Goal: Obtain resource: Download file/media

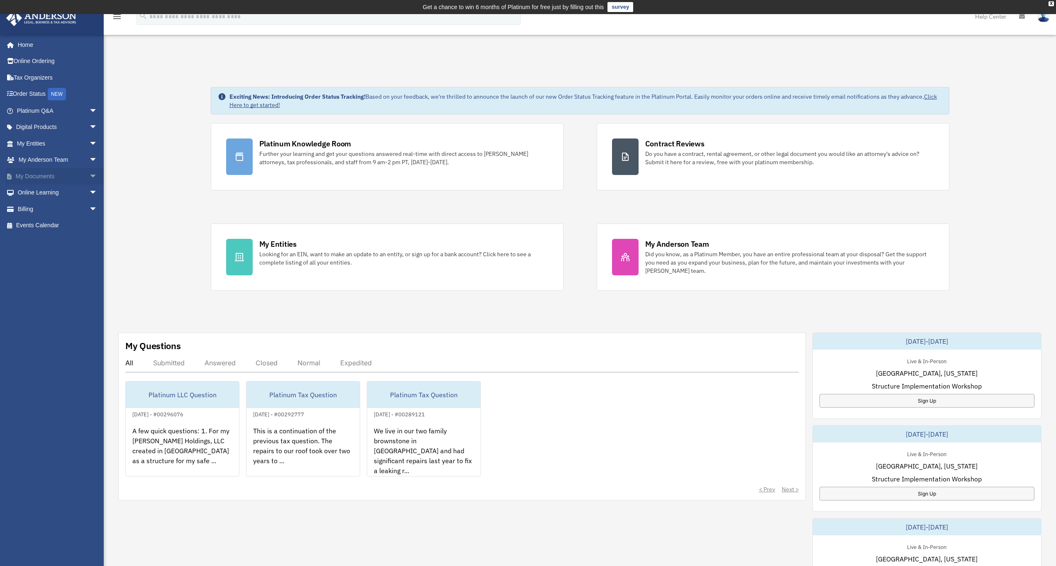
click at [39, 174] on link "My Documents arrow_drop_down" at bounding box center [58, 176] width 104 height 17
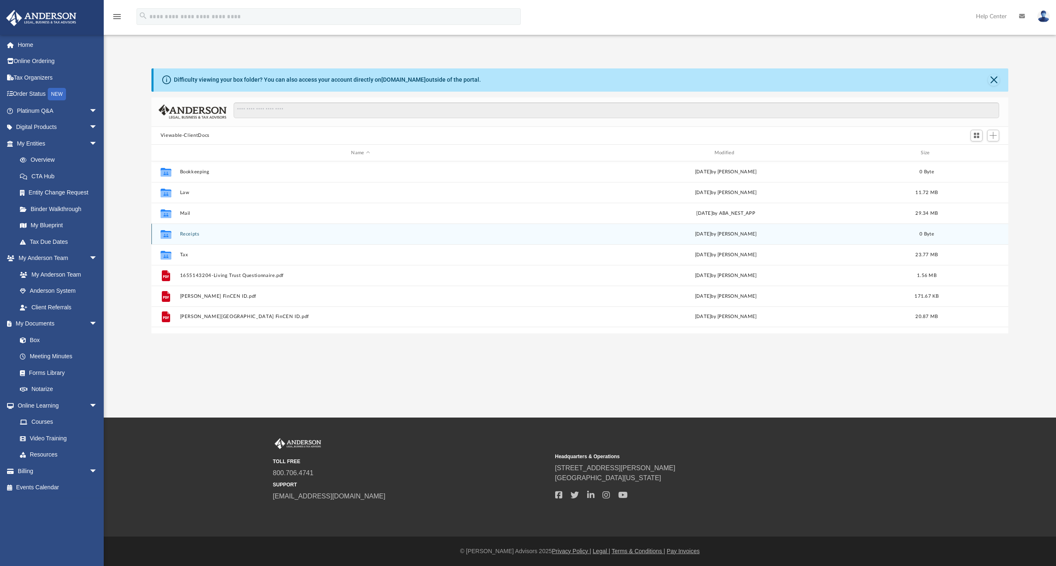
scroll to position [183, 850]
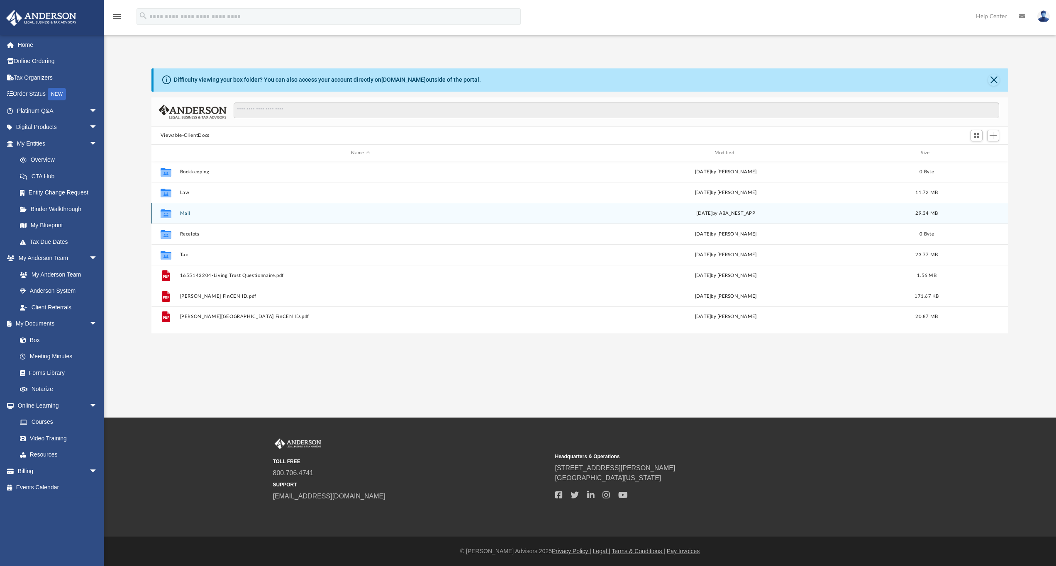
click at [185, 214] on button "Mail" at bounding box center [360, 213] width 361 height 5
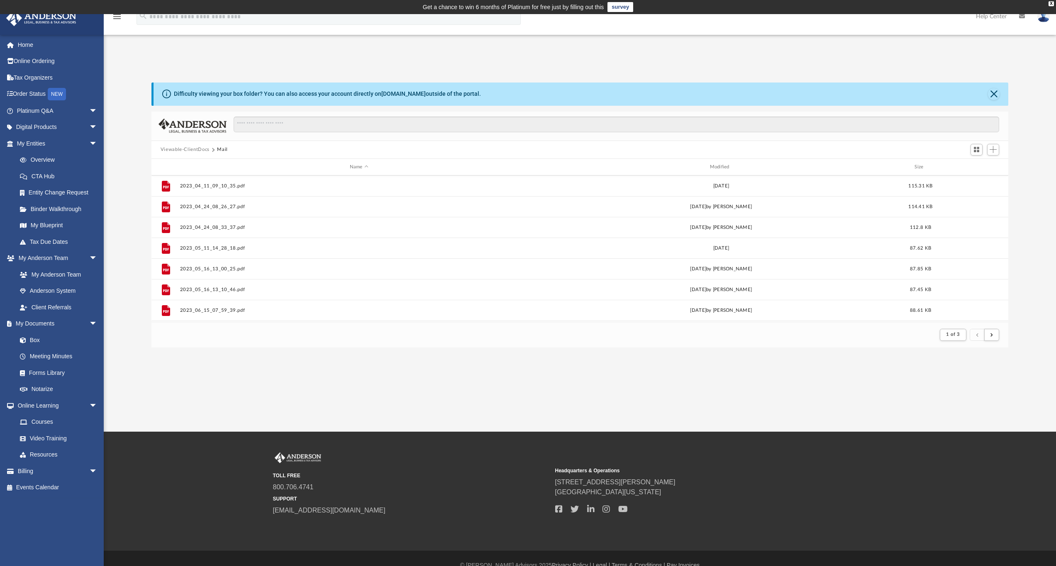
scroll to position [0, 0]
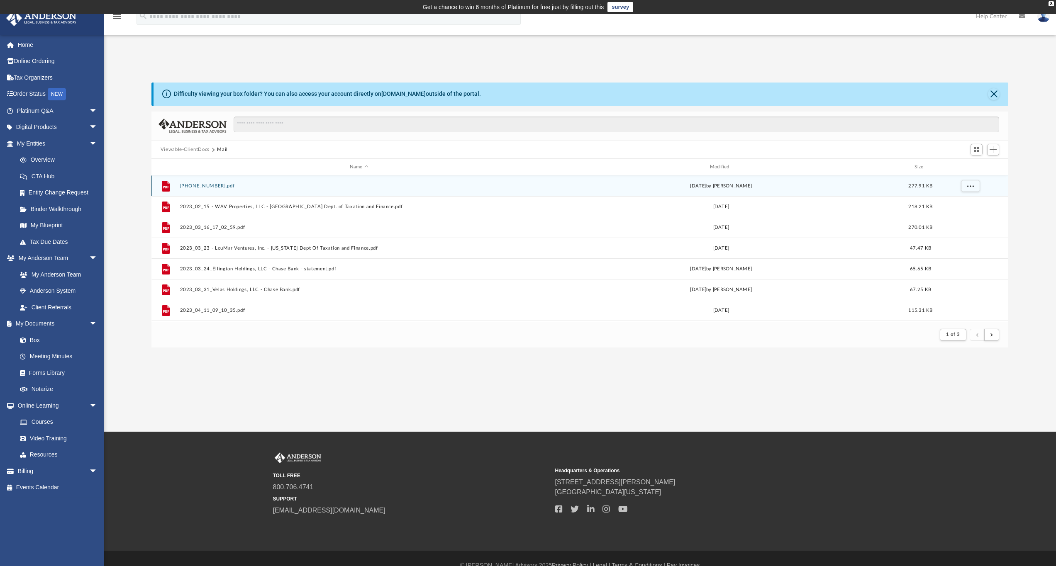
click at [209, 186] on button "05-21-20240001.pdf" at bounding box center [359, 185] width 358 height 5
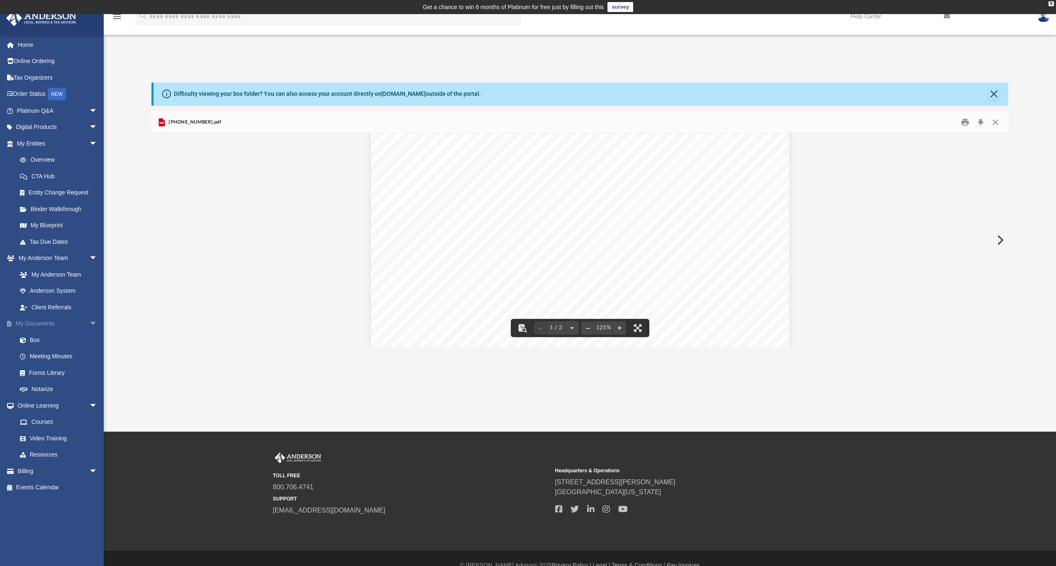
scroll to position [204, 0]
click at [31, 333] on link "Box" at bounding box center [61, 340] width 98 height 17
click at [995, 93] on button "Close" at bounding box center [994, 94] width 12 height 12
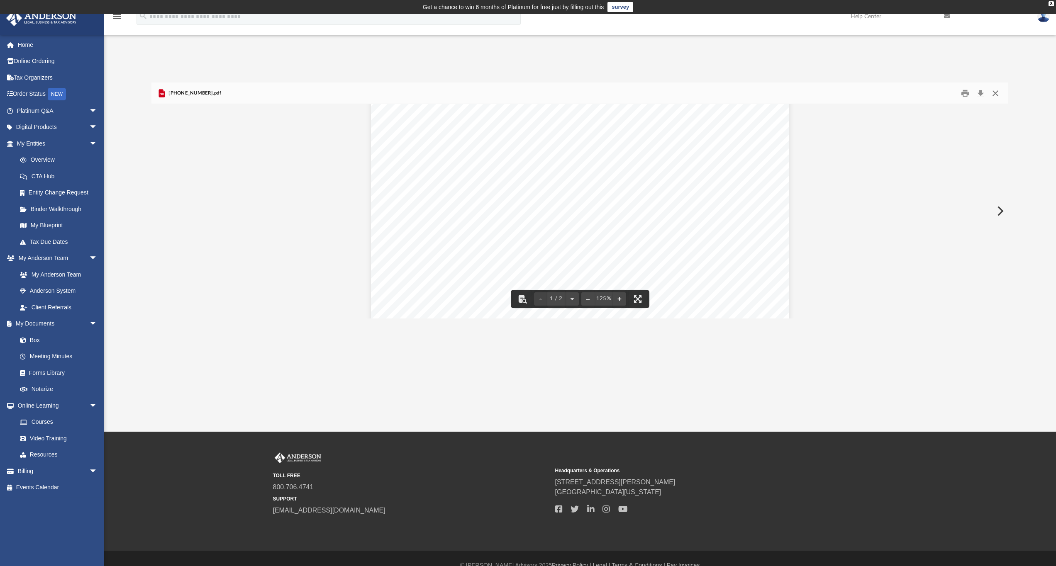
click at [995, 97] on button "Close" at bounding box center [995, 93] width 15 height 13
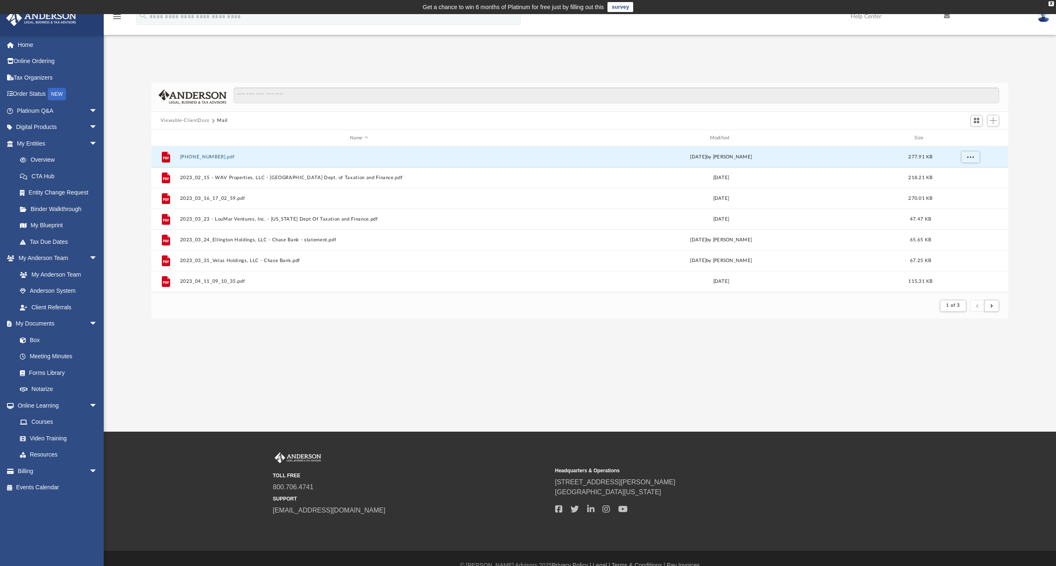
click at [224, 122] on button "Mail" at bounding box center [222, 120] width 11 height 7
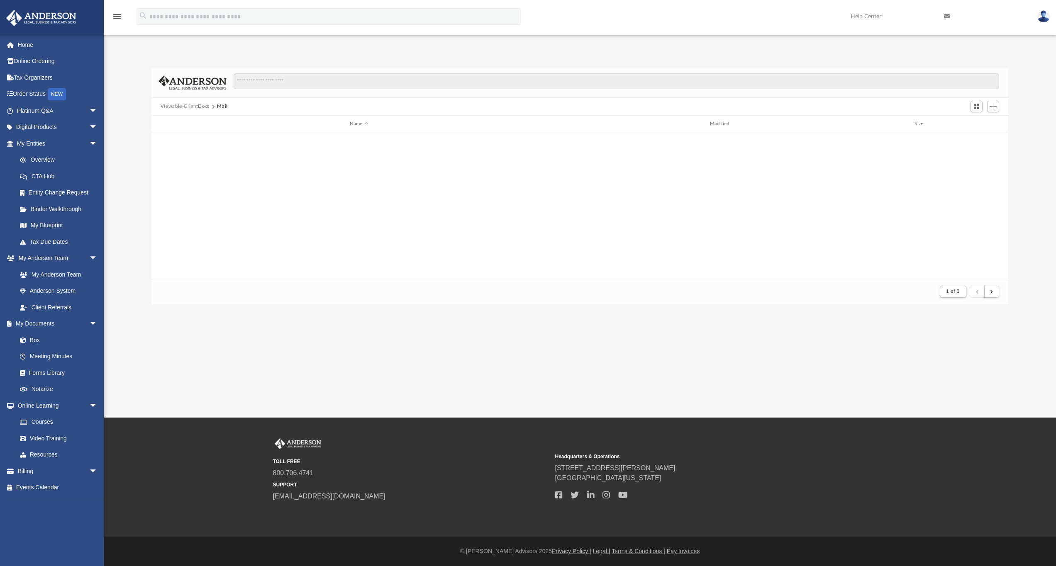
scroll to position [0, 0]
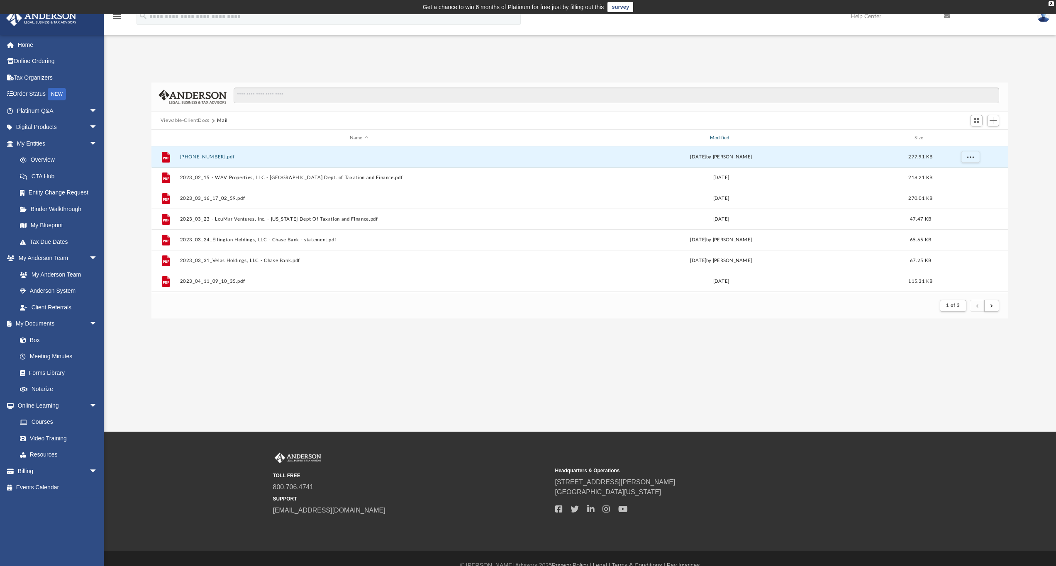
click at [720, 140] on div "Modified" at bounding box center [720, 137] width 358 height 7
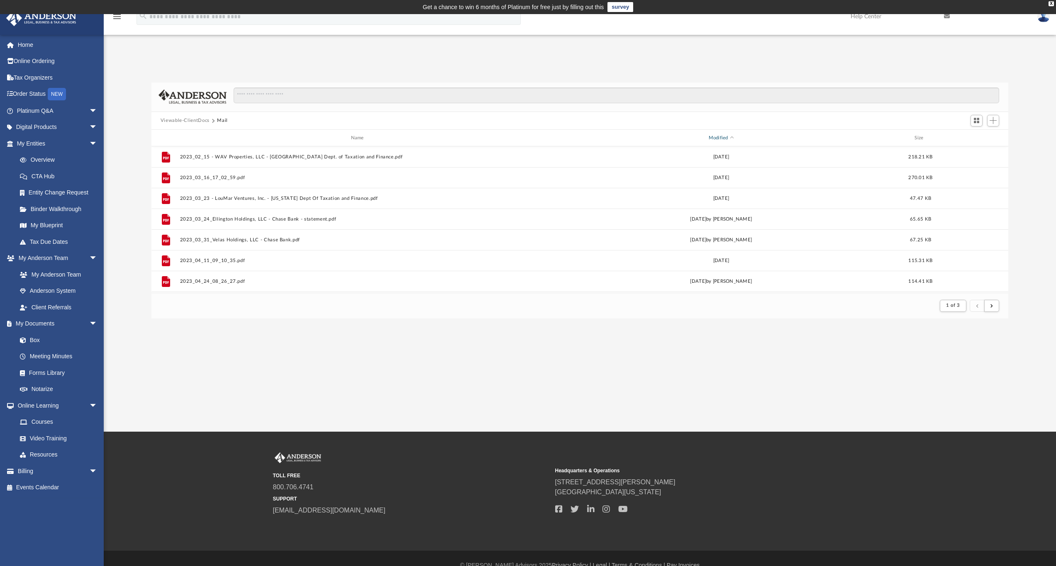
click at [718, 137] on div "Modified" at bounding box center [720, 137] width 358 height 7
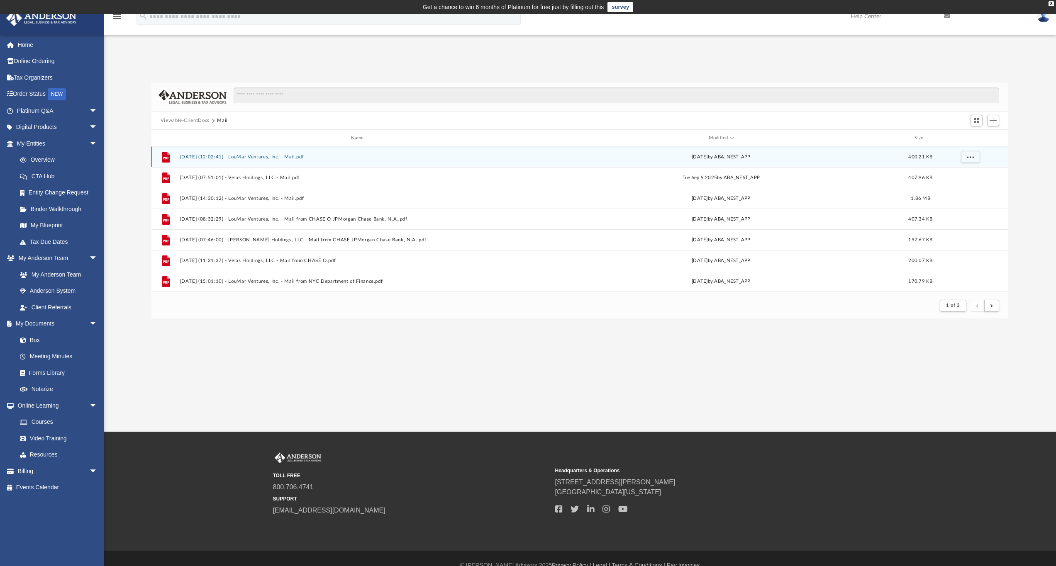
click at [244, 157] on button "2025.09.16 (12:02:41) - LouMar Ventures, Inc. - Mail.pdf" at bounding box center [359, 156] width 358 height 5
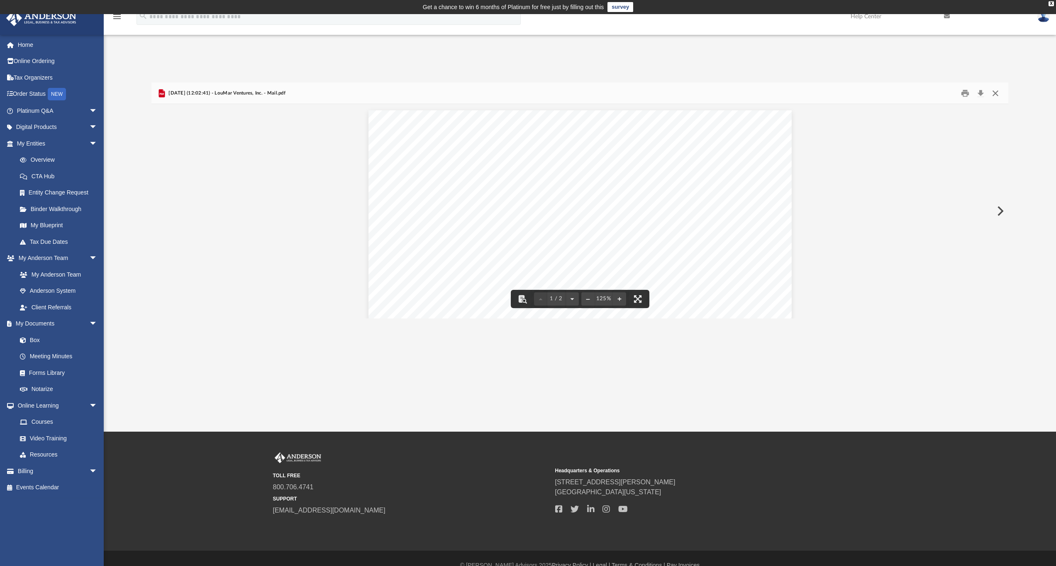
click at [998, 95] on button "Close" at bounding box center [995, 93] width 15 height 13
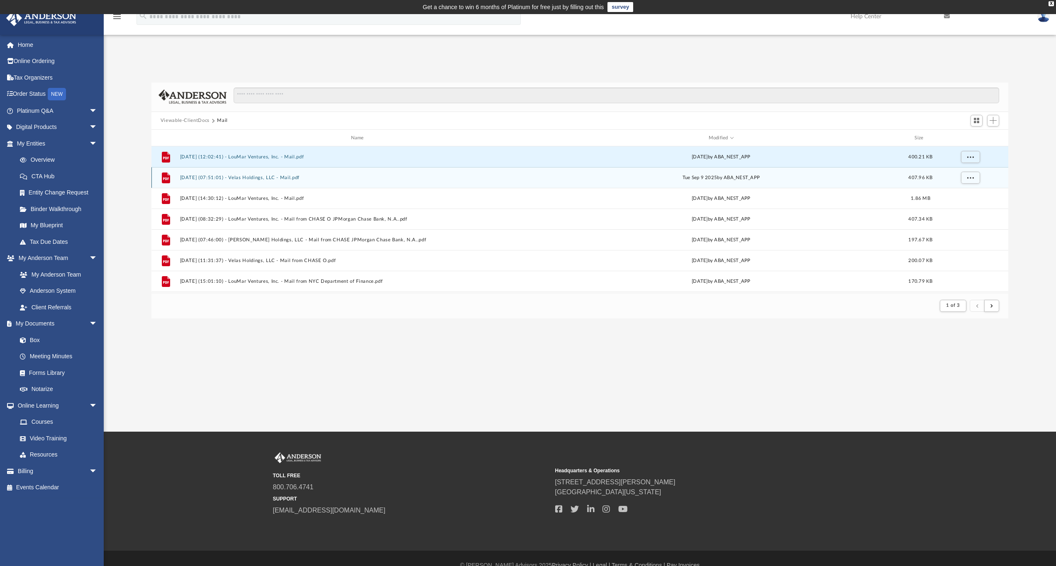
click at [245, 179] on button "2025.09.09 (07:51:01) - Velas Holdings, LLC - Mail.pdf" at bounding box center [359, 177] width 358 height 5
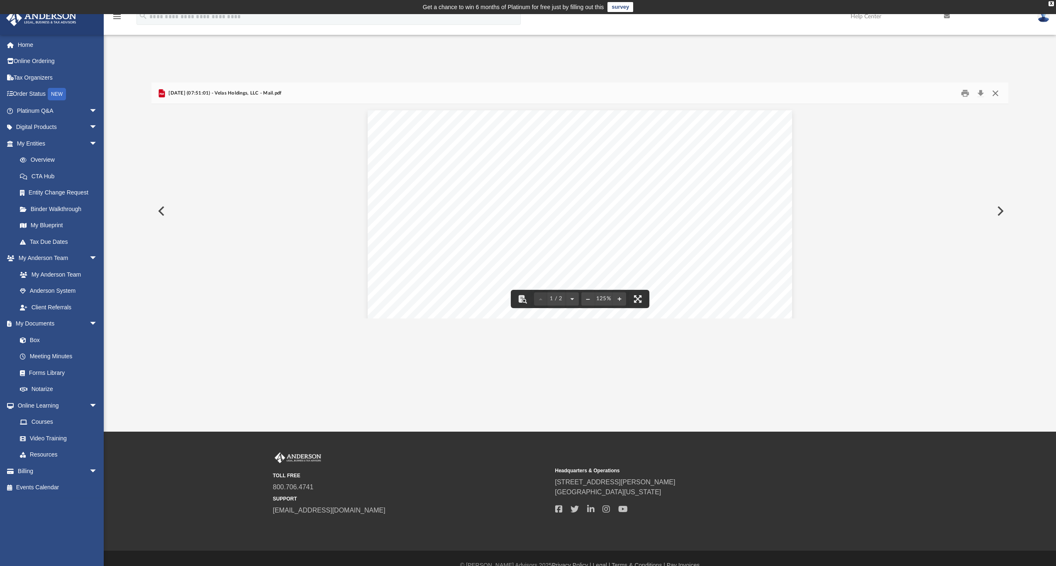
click at [995, 95] on button "Close" at bounding box center [995, 93] width 15 height 13
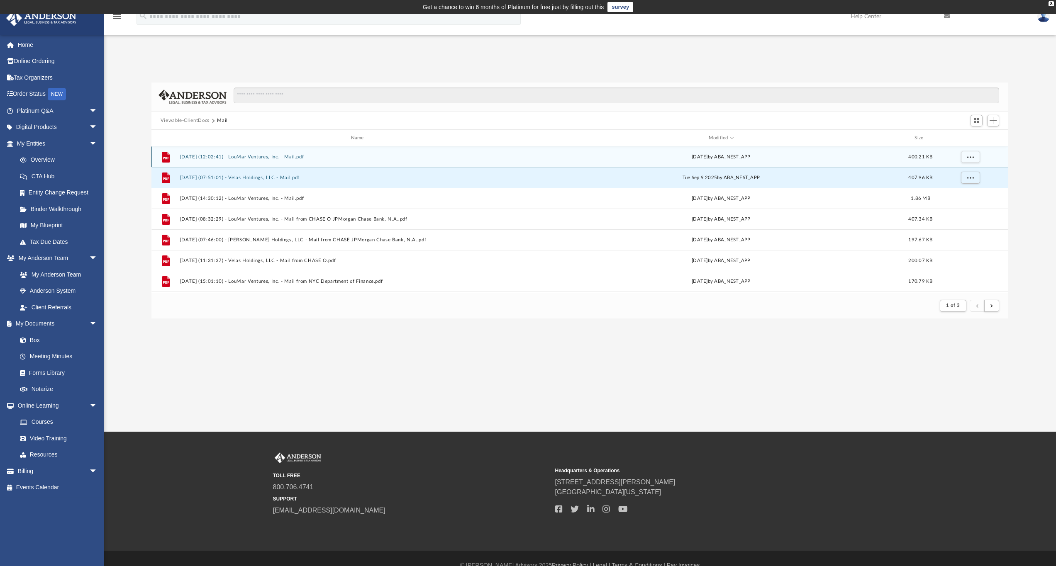
click at [265, 157] on button "2025.09.16 (12:02:41) - LouMar Ventures, Inc. - Mail.pdf" at bounding box center [359, 156] width 358 height 5
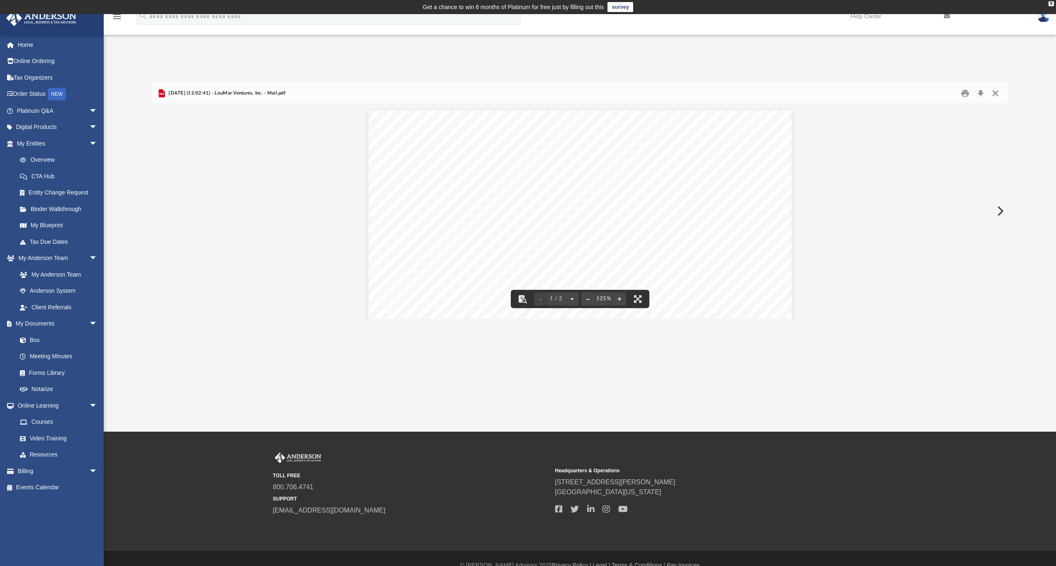
click at [995, 94] on button "Close" at bounding box center [995, 93] width 15 height 13
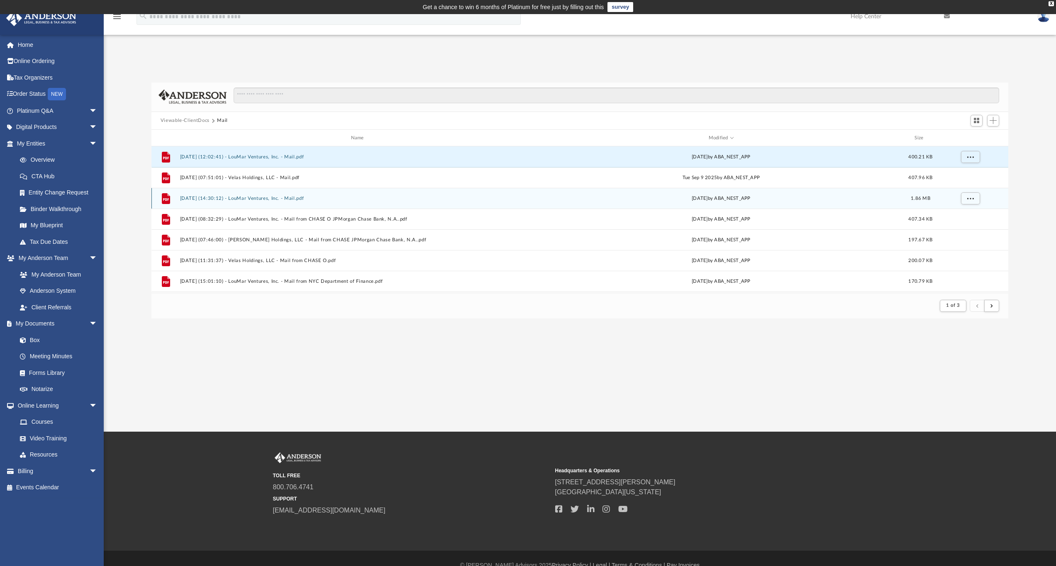
click at [241, 200] on button "2025.09.04 (14:30:12) - LouMar Ventures, Inc. - Mail.pdf" at bounding box center [359, 198] width 358 height 5
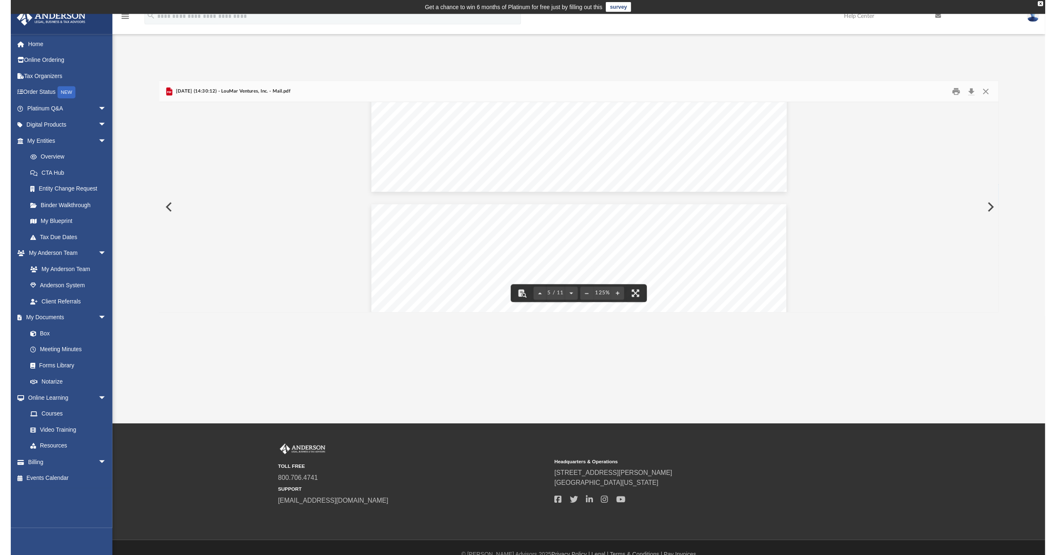
scroll to position [2129, 0]
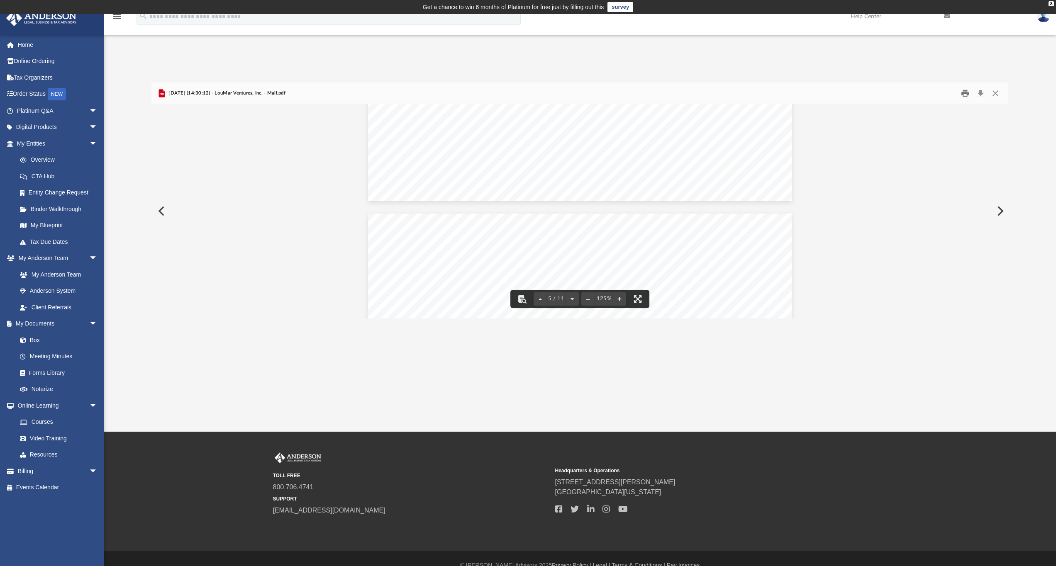
click at [965, 94] on button "Print" at bounding box center [964, 93] width 17 height 13
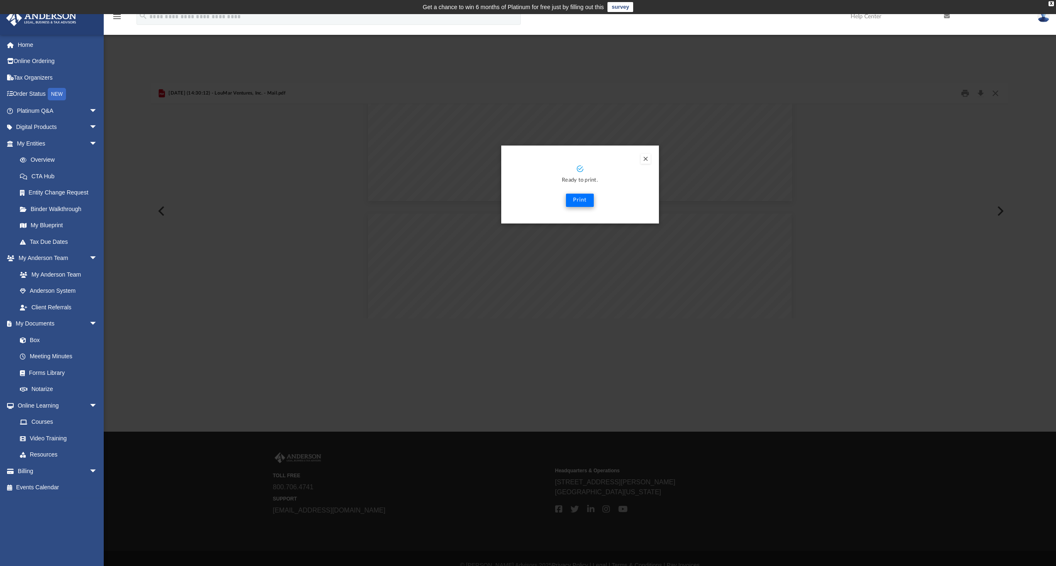
click at [582, 202] on button "Print" at bounding box center [580, 200] width 28 height 13
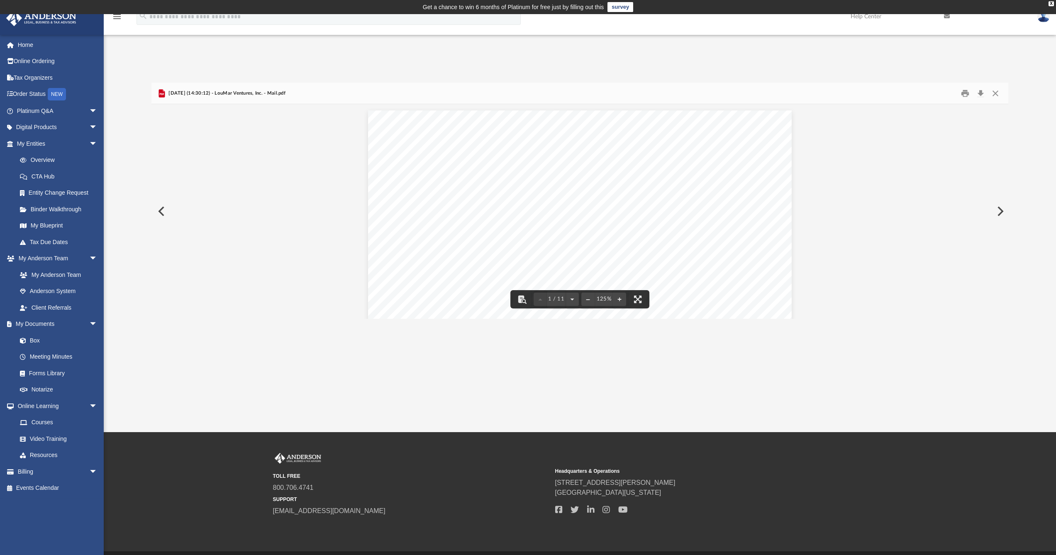
scroll to position [5, 0]
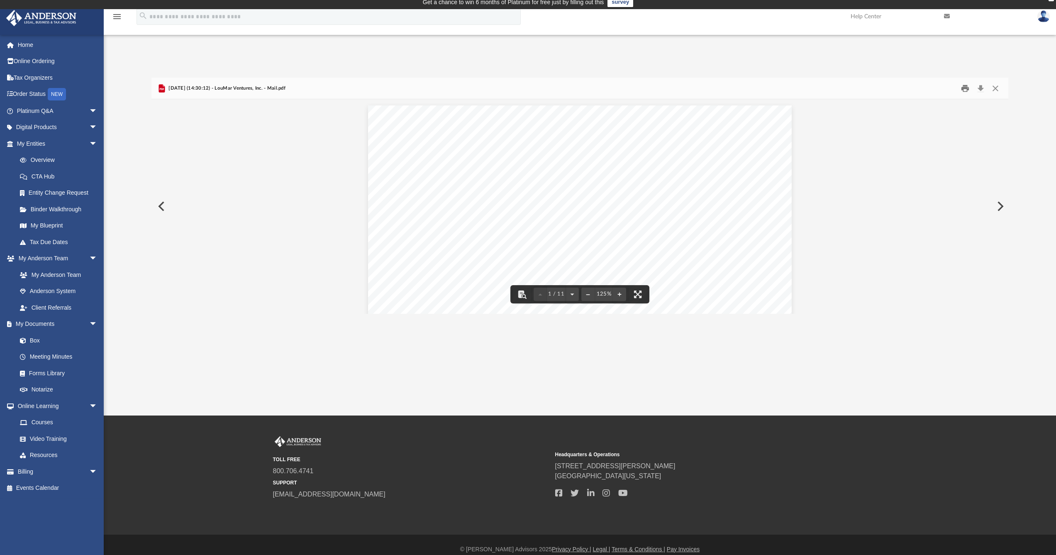
click at [964, 87] on button "Print" at bounding box center [964, 88] width 17 height 13
click at [996, 88] on button "Close" at bounding box center [995, 88] width 15 height 13
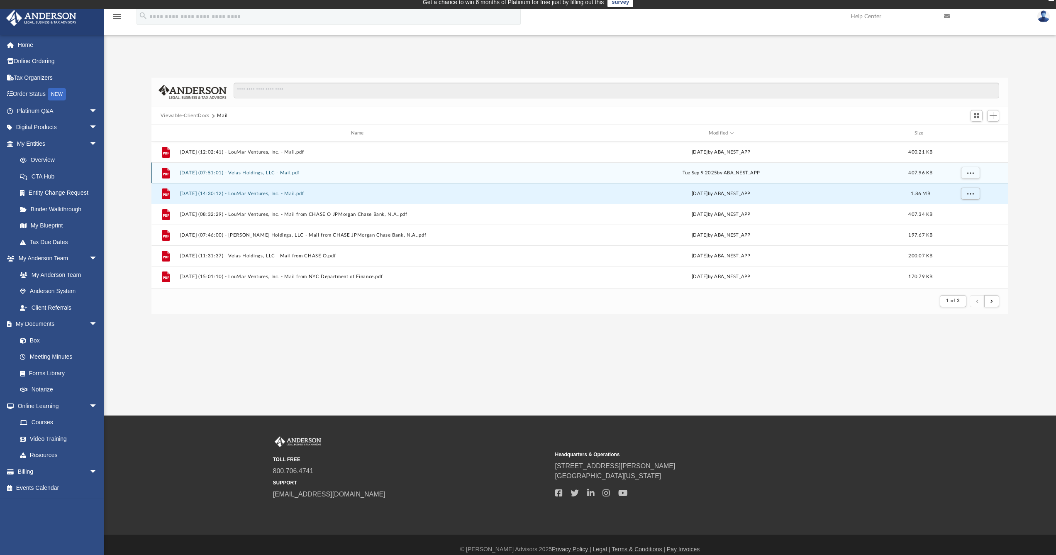
click at [249, 171] on button "2025.09.09 (07:51:01) - Velas Holdings, LLC - Mail.pdf" at bounding box center [359, 172] width 358 height 5
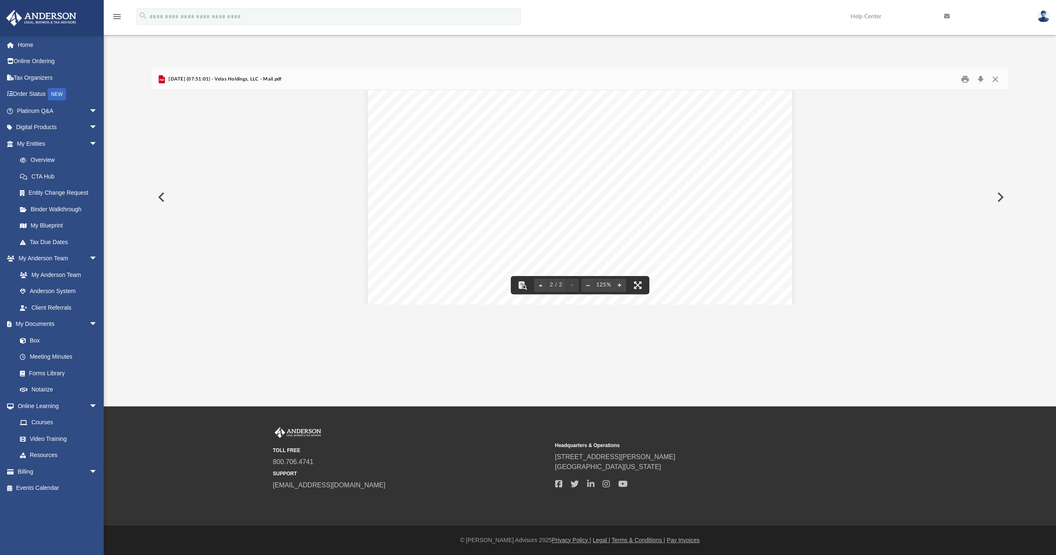
scroll to position [791, 0]
click at [999, 80] on button "Close" at bounding box center [995, 79] width 15 height 13
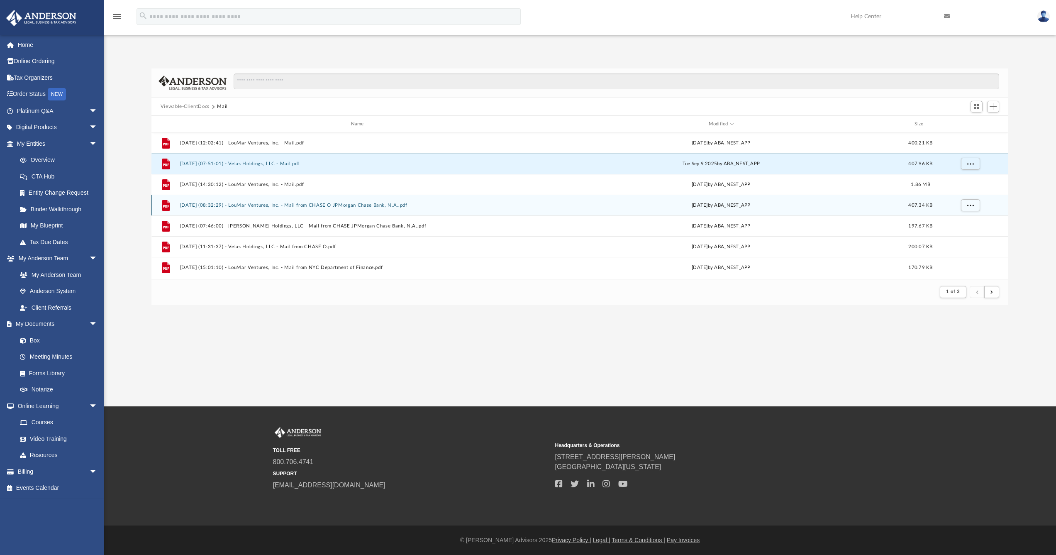
click at [278, 207] on button "2025.08.12 (08:32:29) - LouMar Ventures, Inc. - Mail from CHASE O JPMorgan Chas…" at bounding box center [359, 204] width 358 height 5
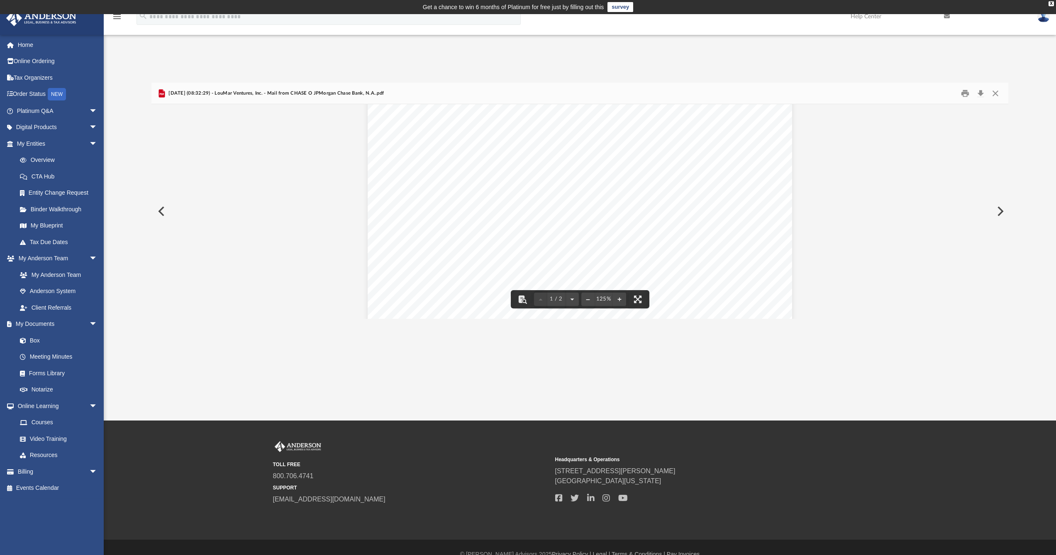
scroll to position [169, 0]
click at [998, 91] on button "Close" at bounding box center [995, 93] width 15 height 13
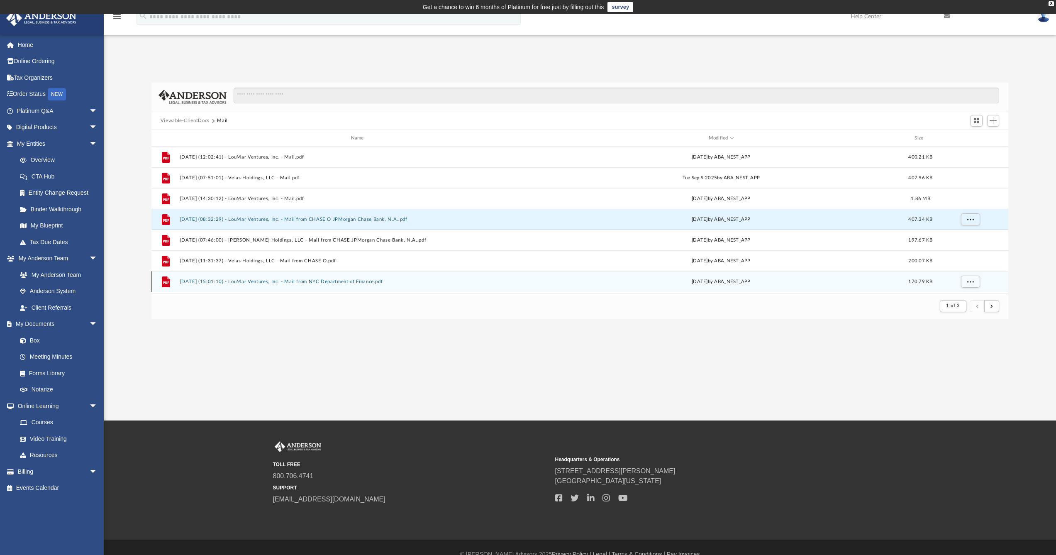
click at [298, 282] on button "2025.07.22 (15:01:10) - LouMar Ventures, Inc. - Mail from NYC Department of Fin…" at bounding box center [359, 281] width 358 height 5
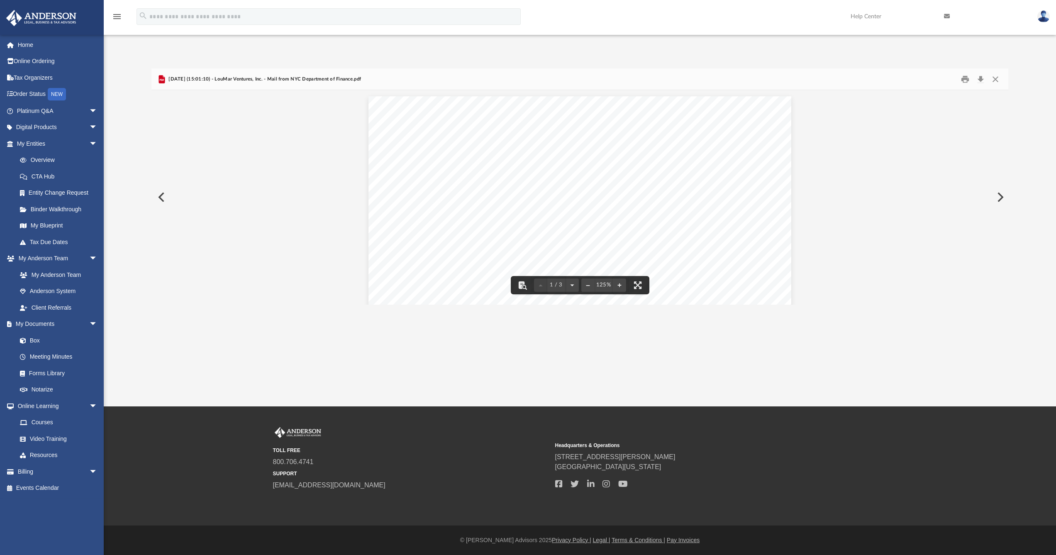
scroll to position [0, 0]
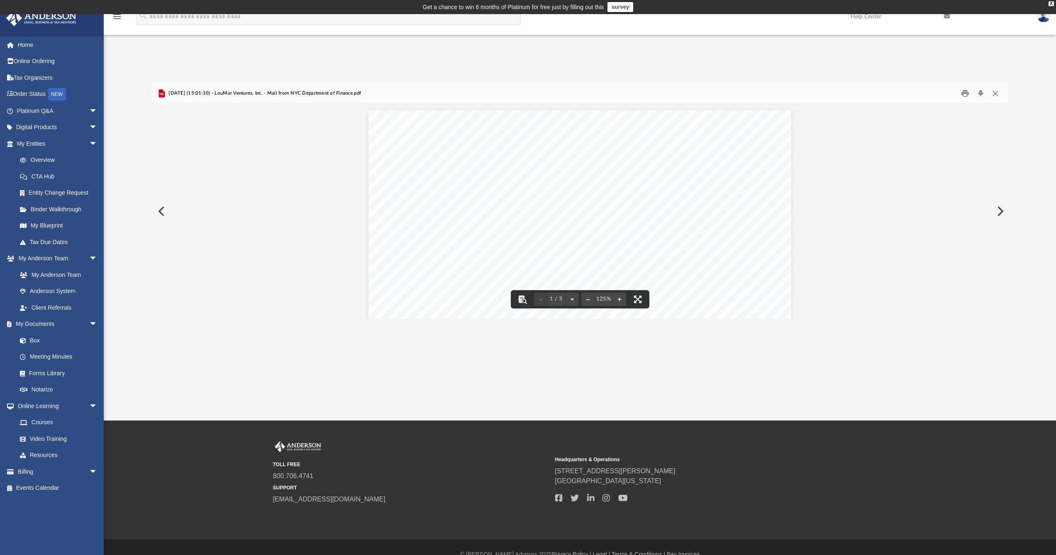
drag, startPoint x: 998, startPoint y: 92, endPoint x: 838, endPoint y: 82, distance: 160.1
click at [838, 82] on div "Difficulty viewing your box folder? You can also access your account directly o…" at bounding box center [580, 191] width 952 height 253
click at [999, 97] on button "Close" at bounding box center [995, 93] width 15 height 13
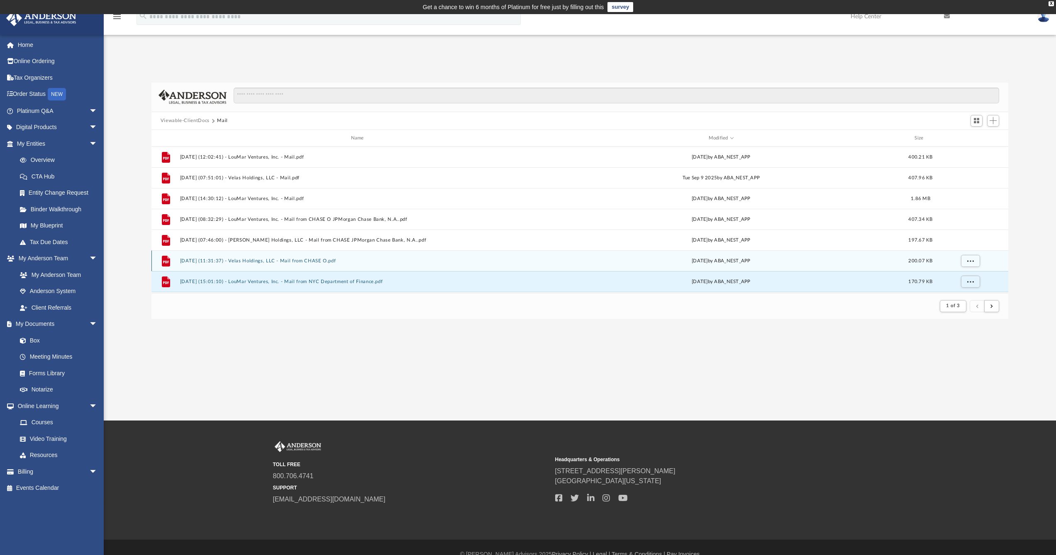
click at [311, 262] on button "2025.08.11 (11:31:37) - Velas Holdings, LLC - Mail from CHASE O.pdf" at bounding box center [359, 260] width 358 height 5
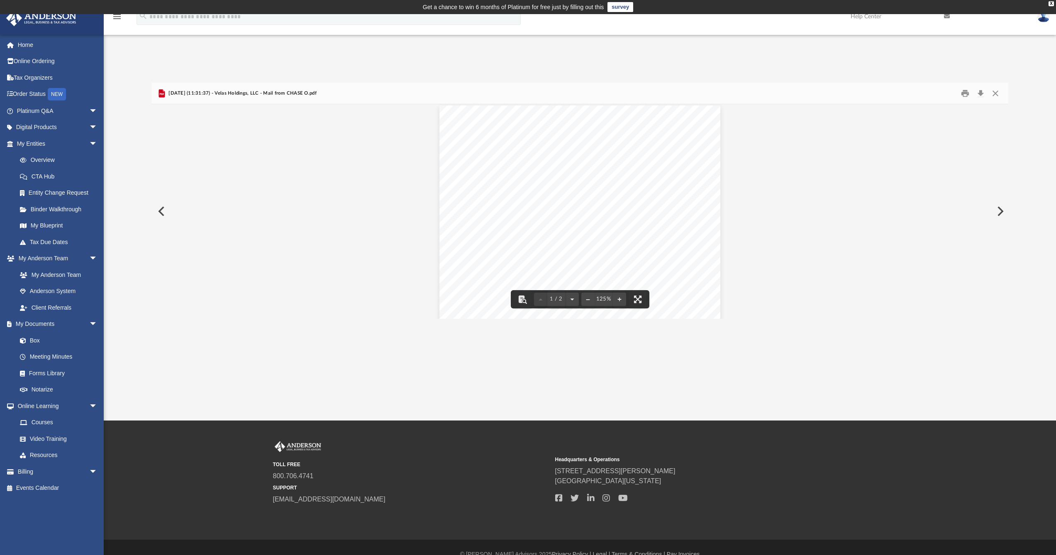
scroll to position [10, 0]
click at [998, 95] on button "Close" at bounding box center [995, 93] width 15 height 13
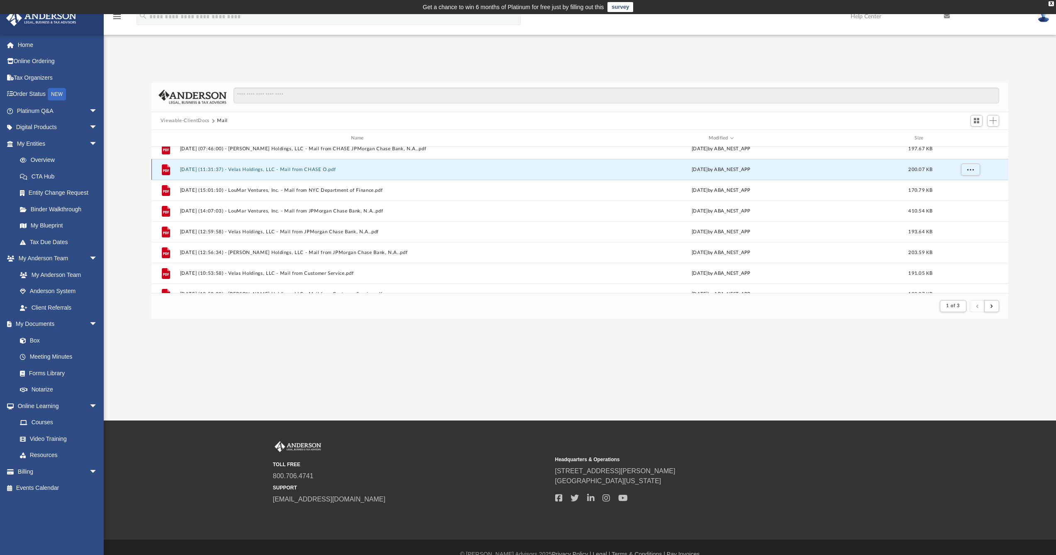
scroll to position [102, 0]
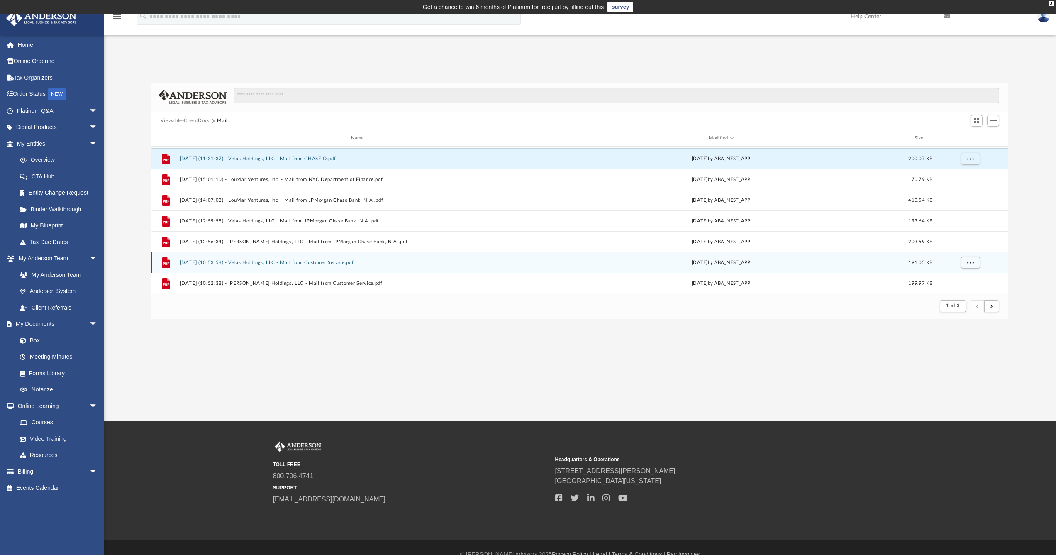
click at [324, 263] on button "2025.06.17 (10:53:58) - Velas Holdings, LLC - Mail from Customer Service.pdf" at bounding box center [359, 262] width 358 height 5
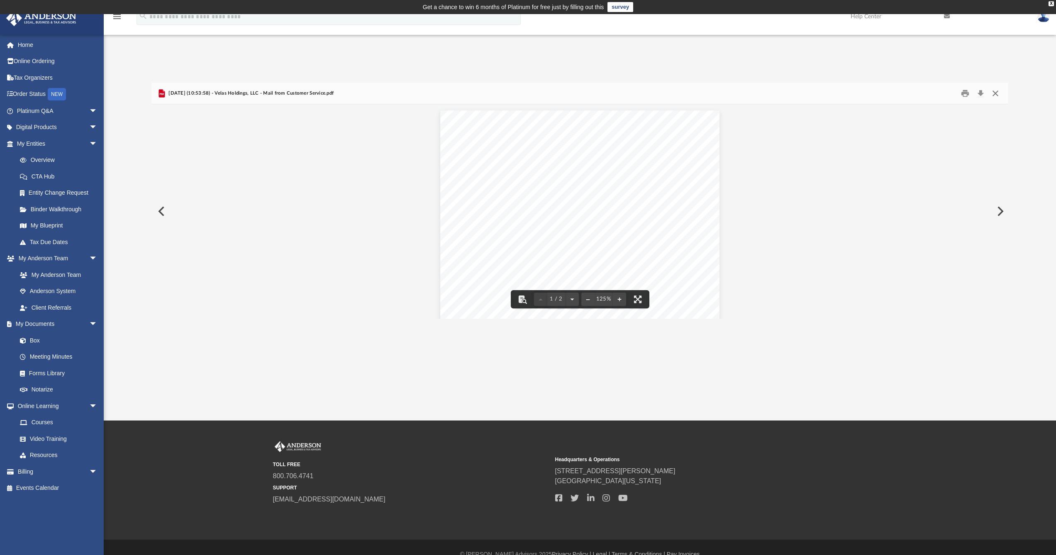
click at [996, 92] on button "Close" at bounding box center [995, 93] width 15 height 13
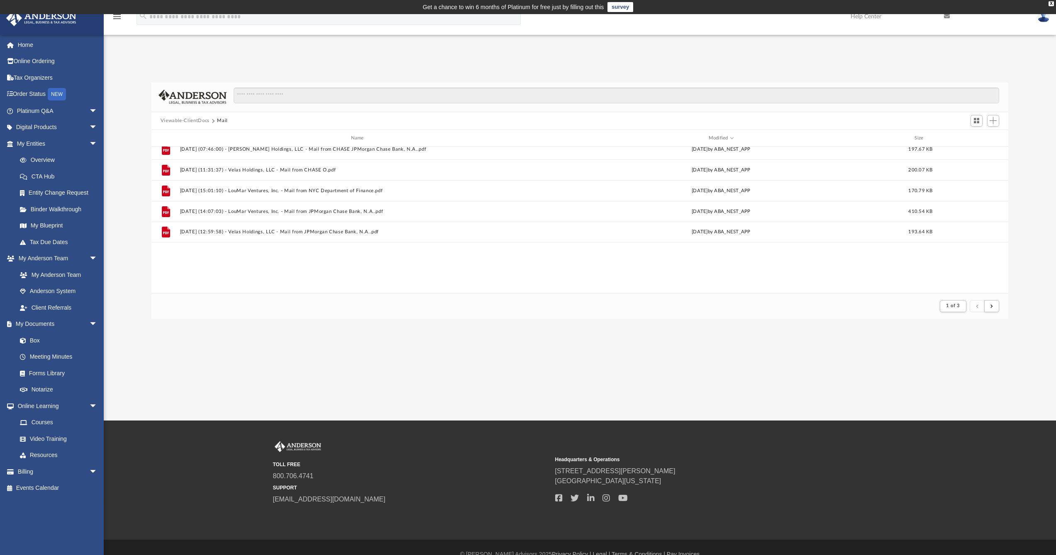
scroll to position [0, 0]
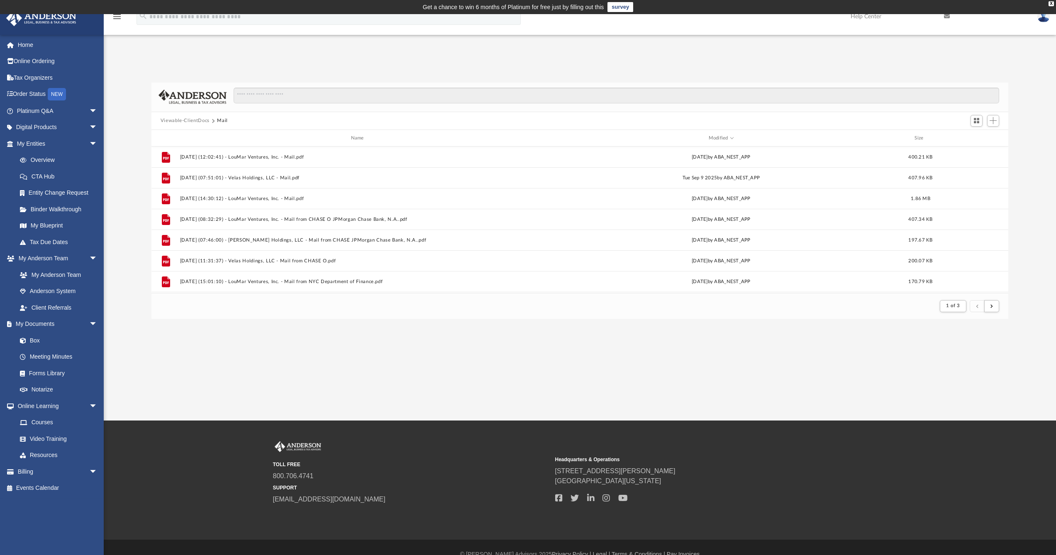
click at [199, 120] on button "Viewable-ClientDocs" at bounding box center [185, 120] width 49 height 7
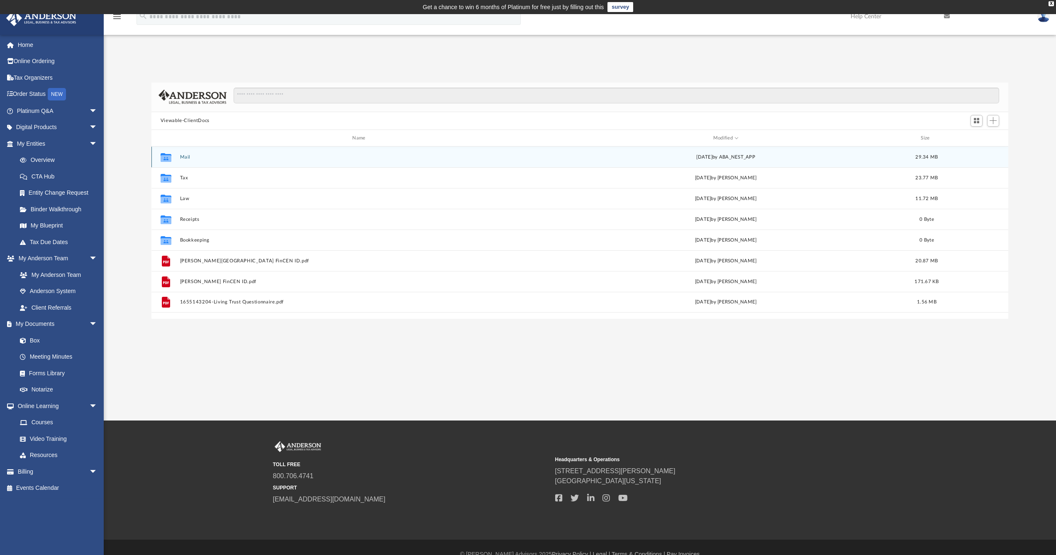
scroll to position [183, 850]
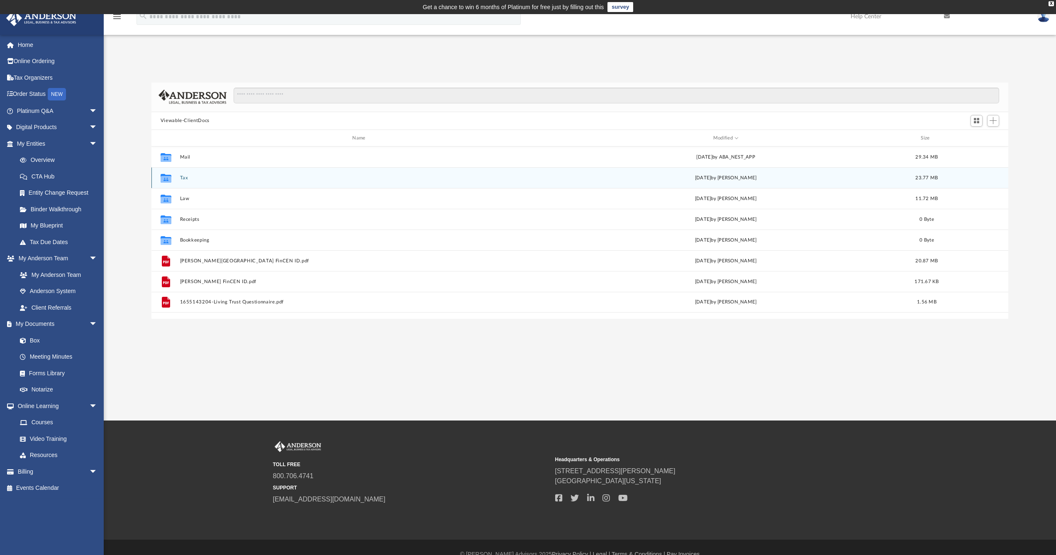
click at [186, 180] on button "Tax" at bounding box center [360, 177] width 361 height 5
click at [189, 178] on button "LouMar Ventures, Inc." at bounding box center [359, 177] width 358 height 5
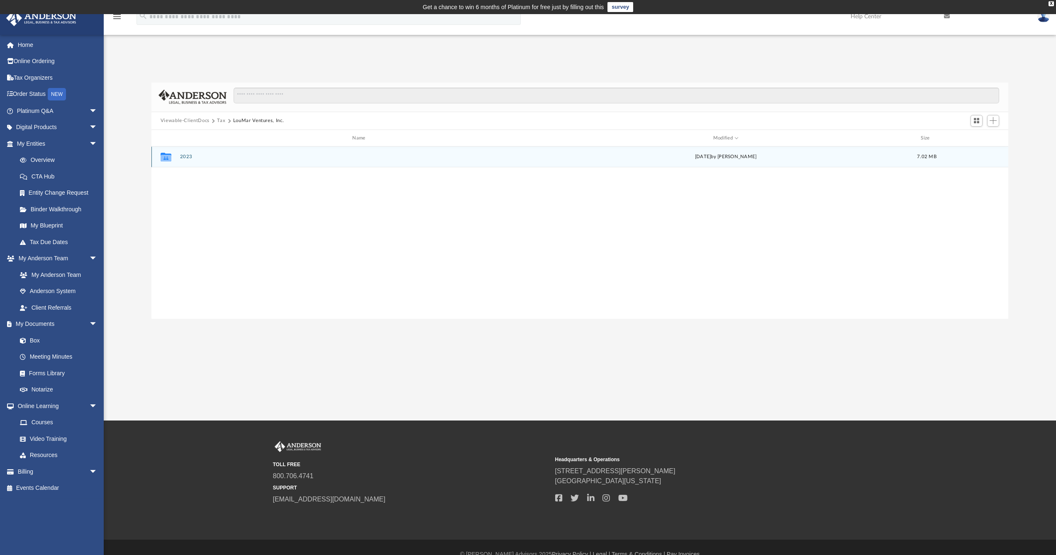
click at [186, 158] on button "2023" at bounding box center [360, 156] width 361 height 5
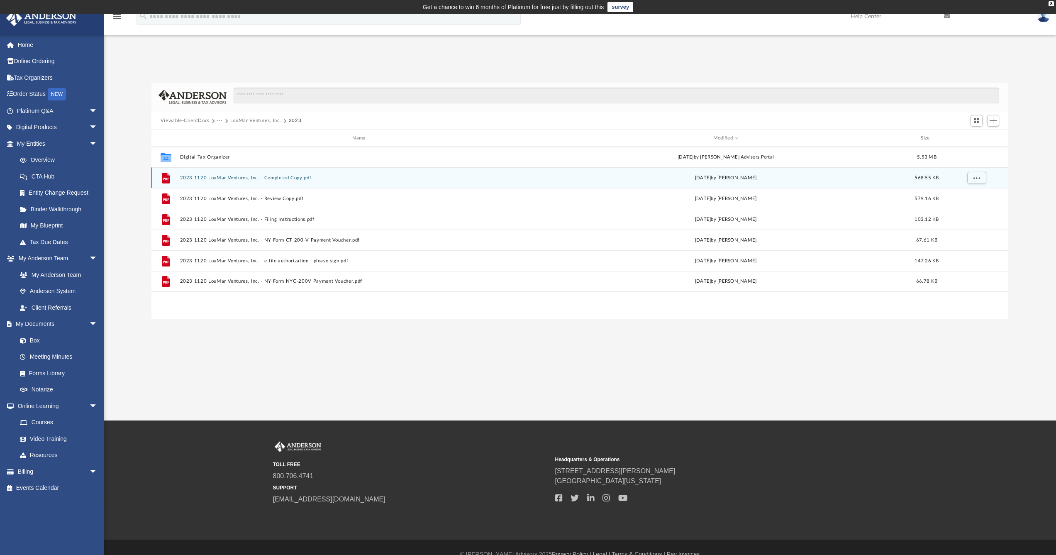
click at [226, 177] on button "2023 1120 LouMar Ventures, Inc. - Completed Copy.pdf" at bounding box center [360, 177] width 361 height 5
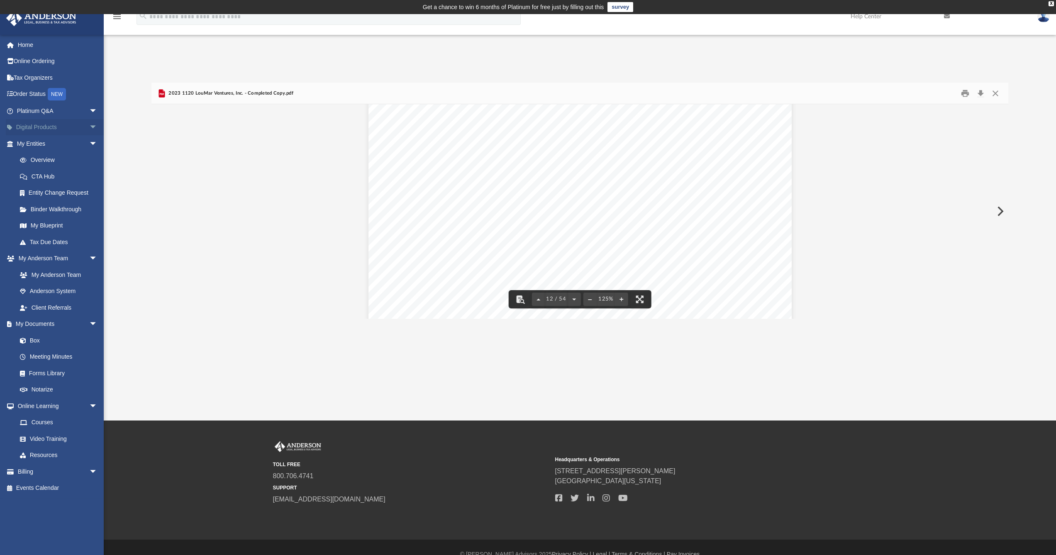
scroll to position [6111, 0]
click at [996, 93] on button "Close" at bounding box center [995, 93] width 15 height 13
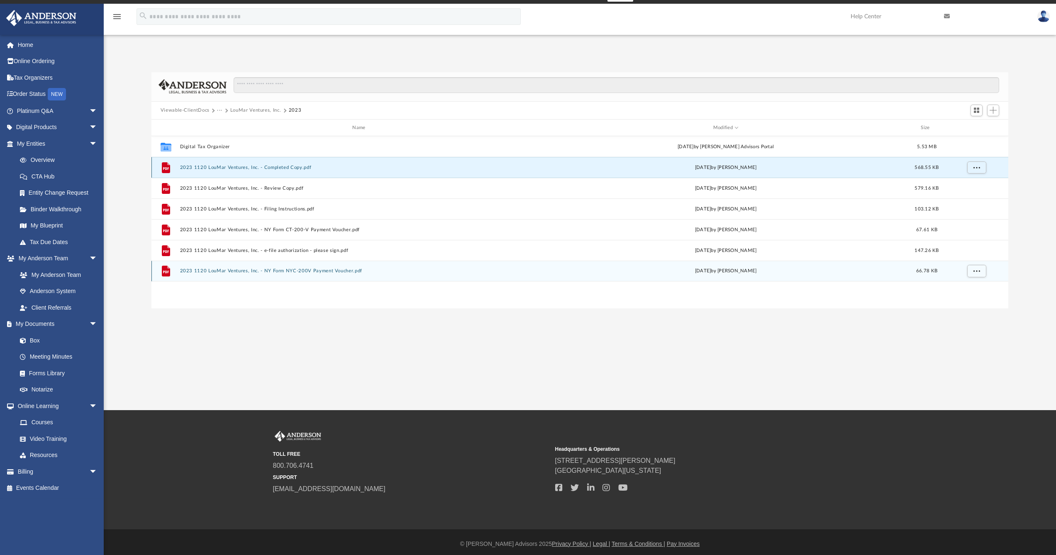
scroll to position [14, 0]
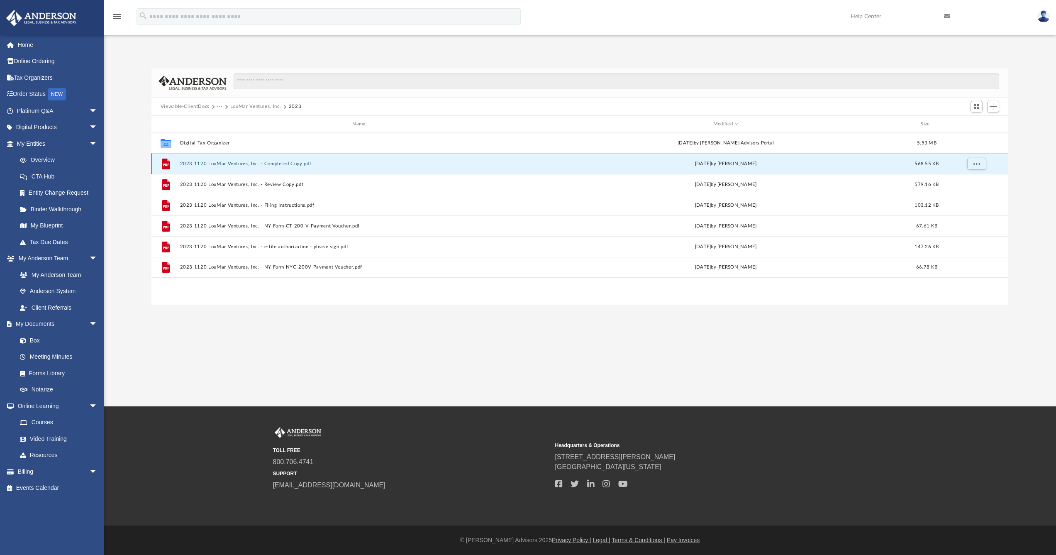
click at [236, 163] on button "2023 1120 LouMar Ventures, Inc. - Completed Copy.pdf" at bounding box center [360, 163] width 361 height 5
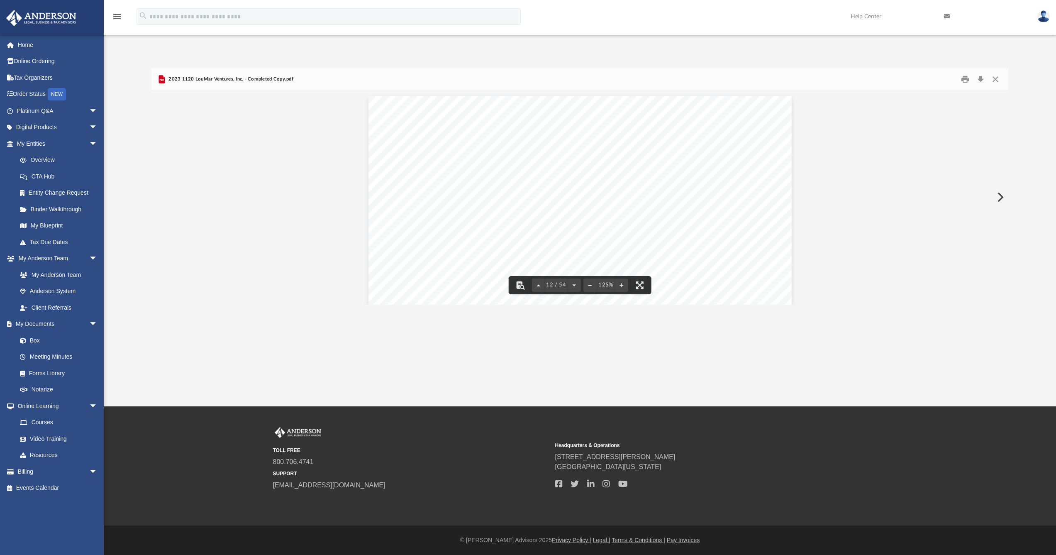
scroll to position [6159, 0]
click at [995, 82] on button "Close" at bounding box center [995, 79] width 15 height 13
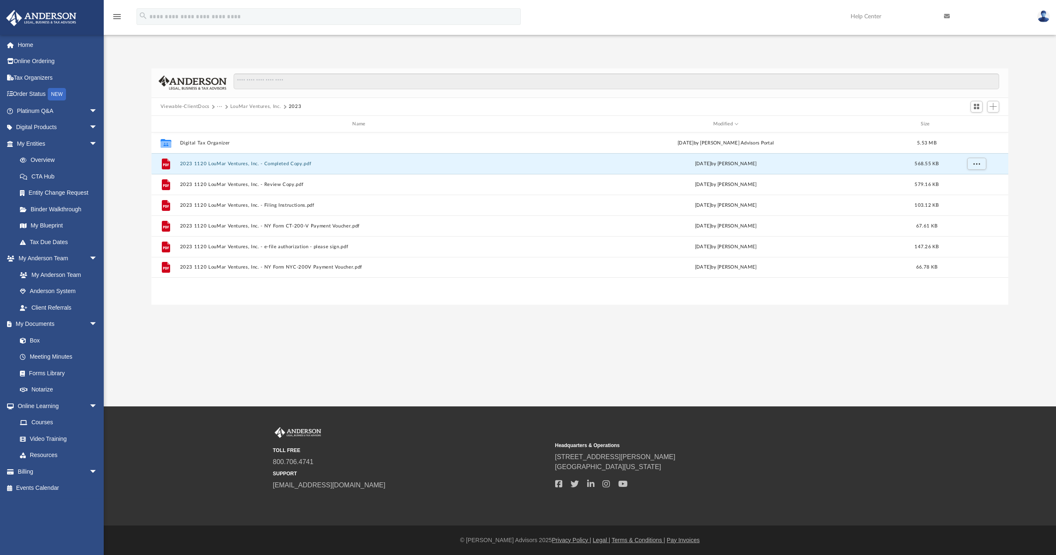
click at [261, 106] on button "LouMar Ventures, Inc." at bounding box center [255, 106] width 51 height 7
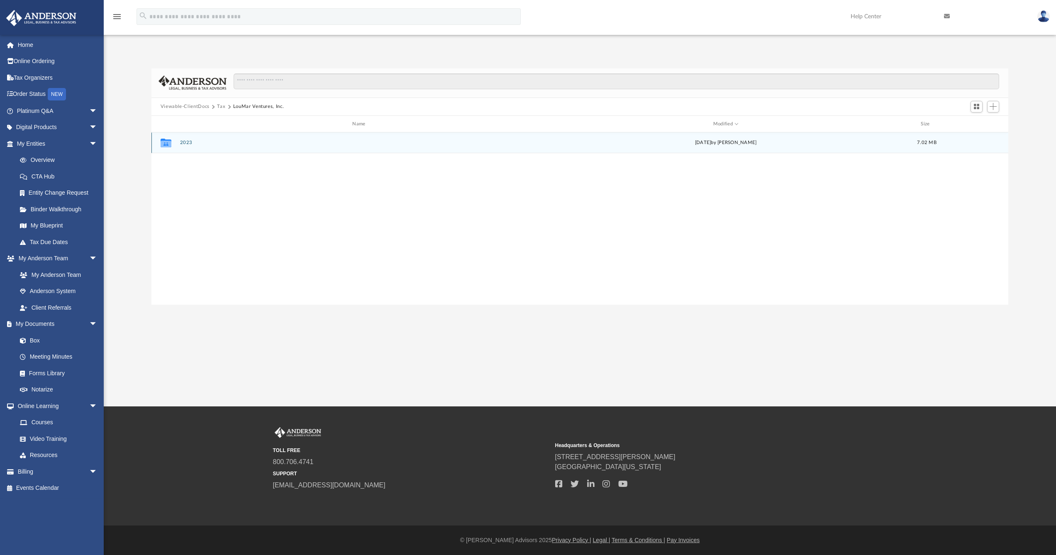
click at [188, 142] on button "2023" at bounding box center [360, 142] width 361 height 5
